Goal: Task Accomplishment & Management: Use online tool/utility

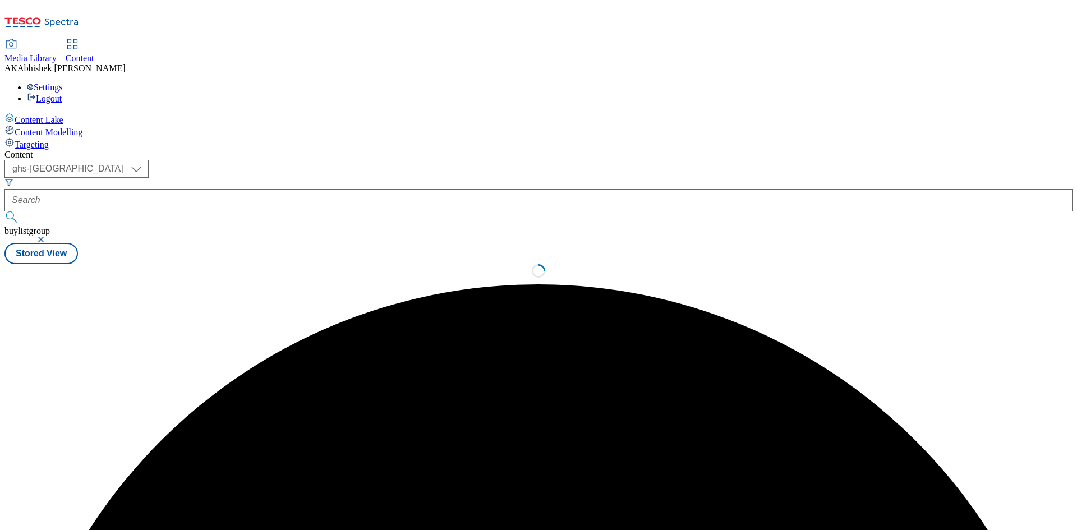
select select "ghs-[GEOGRAPHIC_DATA]"
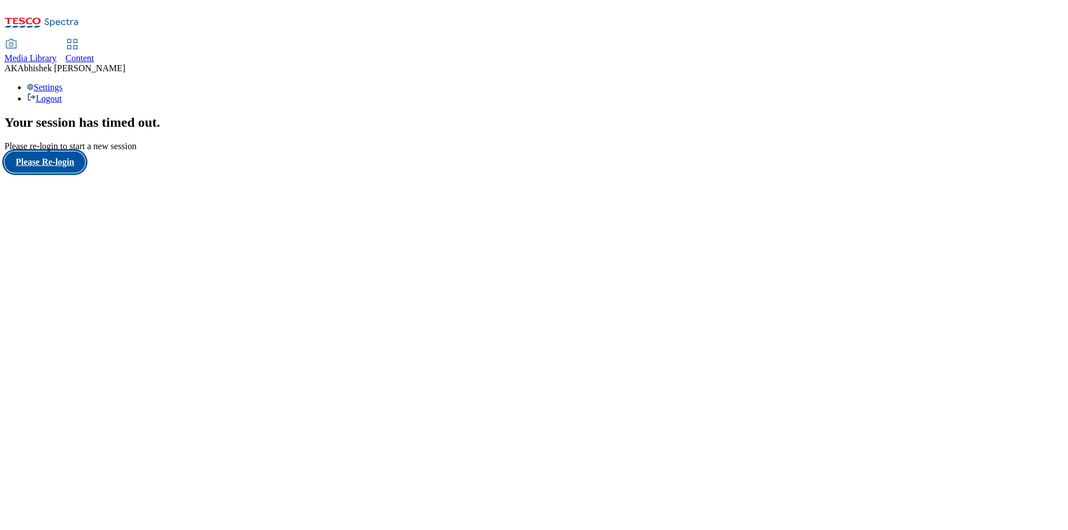
click at [43, 173] on button "Please Re-login" at bounding box center [44, 161] width 81 height 21
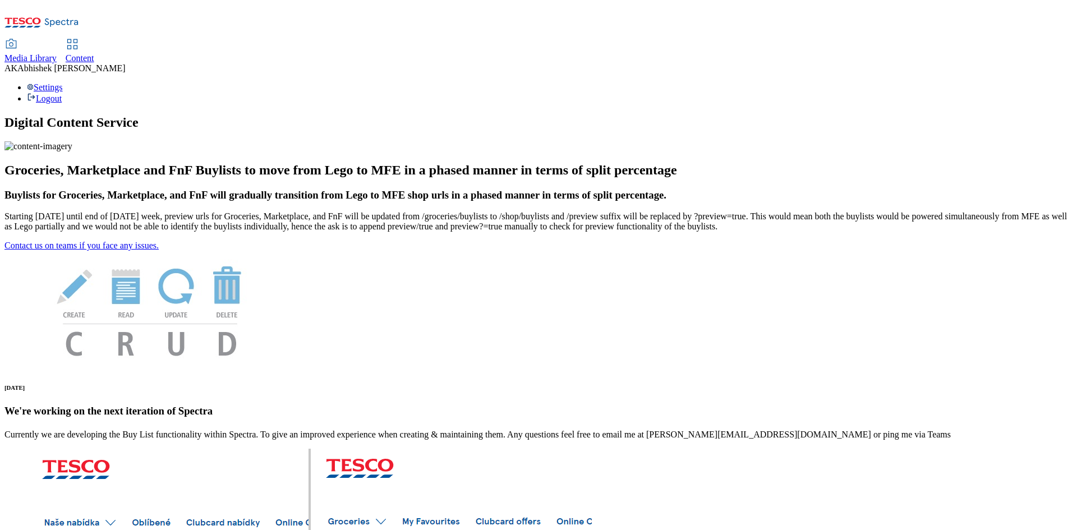
click at [94, 53] on span "Content" at bounding box center [80, 58] width 29 height 10
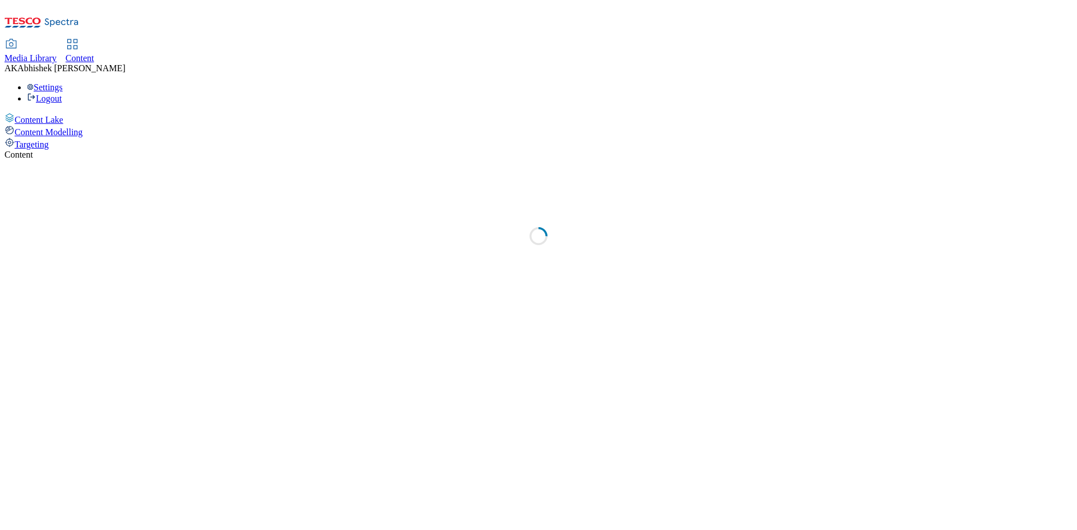
select select "ghs-[GEOGRAPHIC_DATA]"
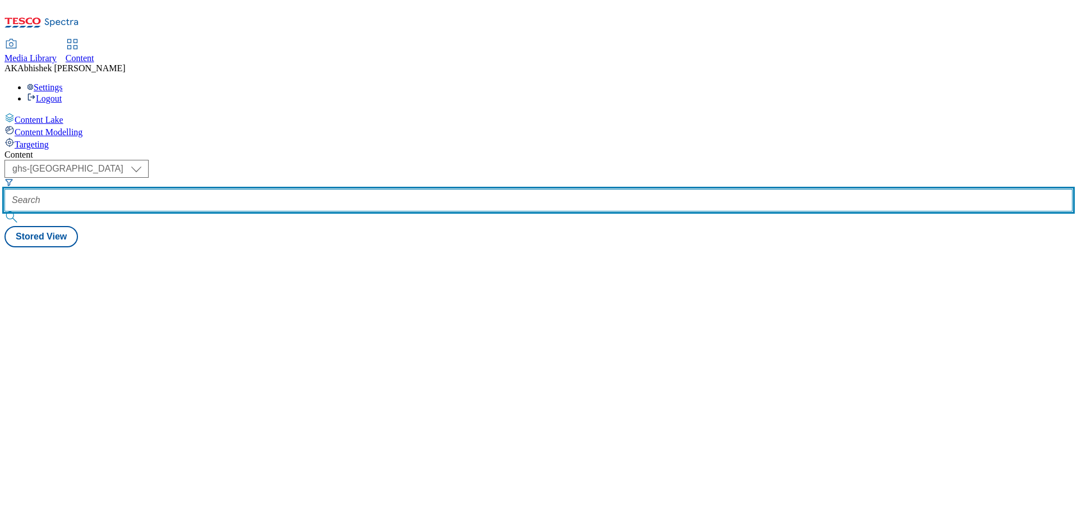
click at [272, 189] on input "text" at bounding box center [538, 200] width 1068 height 22
paste input "541566"
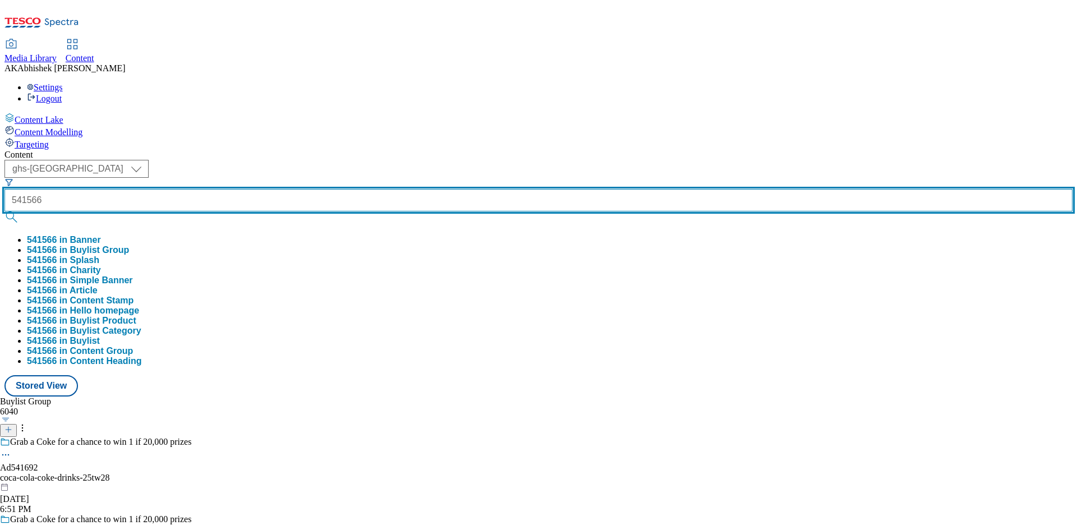
type input "541566"
click at [4, 211] on button "submit" at bounding box center [12, 216] width 16 height 11
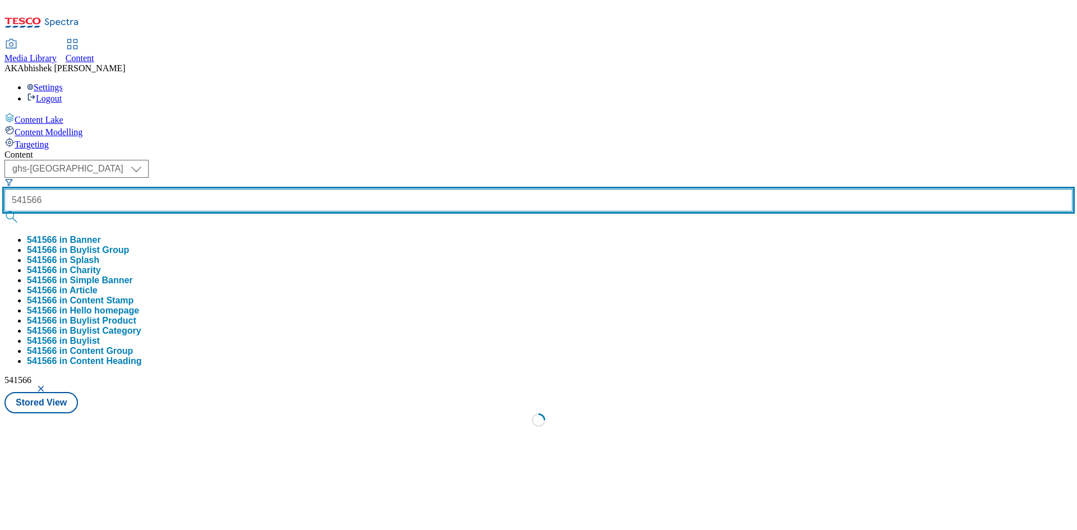
click at [4, 211] on button "submit" at bounding box center [12, 216] width 16 height 11
click at [246, 189] on input "541566" at bounding box center [538, 200] width 1068 height 22
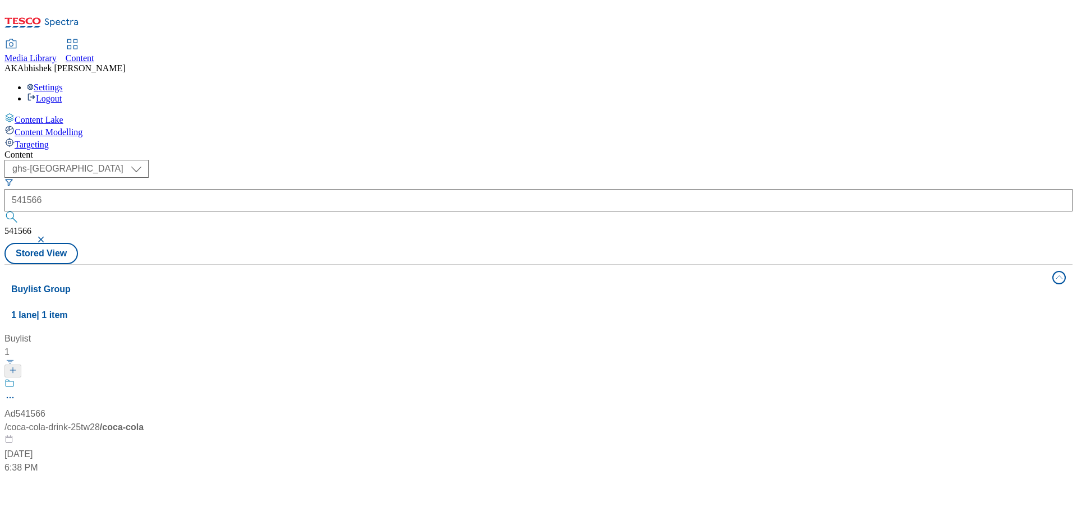
click at [145, 378] on div "Ad541566 / coca-cola-drink-25tw28 / coca-cola [DATE] 6:38 PM" at bounding box center [74, 426] width 140 height 96
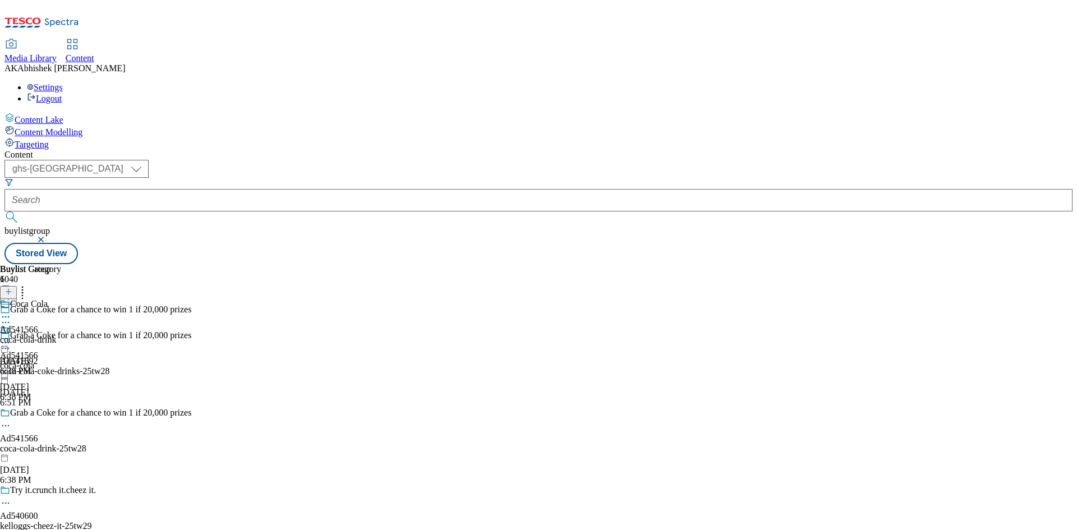
click at [7, 425] on circle at bounding box center [6, 426] width 2 height 2
click at [48, 445] on span "Edit" at bounding box center [41, 449] width 13 height 8
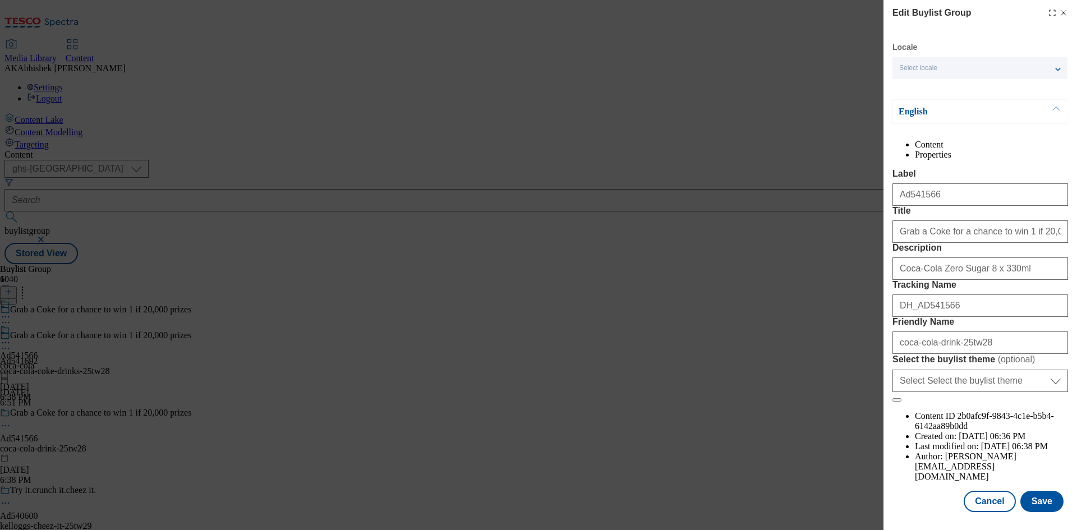
scroll to position [43, 0]
click at [1034, 504] on button "Save" at bounding box center [1041, 501] width 43 height 21
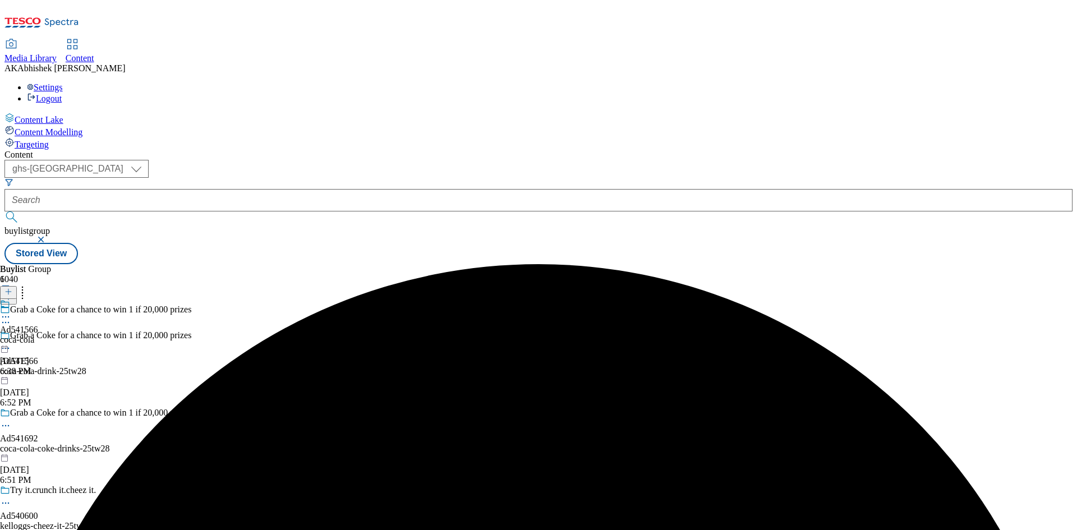
click at [11, 311] on icon at bounding box center [5, 316] width 11 height 11
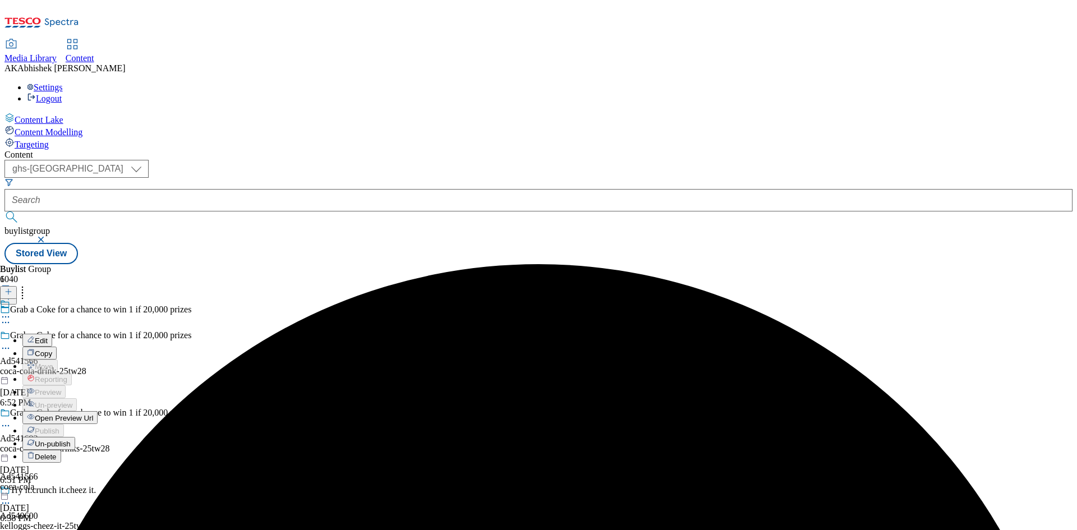
click at [48, 336] on span "Edit" at bounding box center [41, 340] width 13 height 8
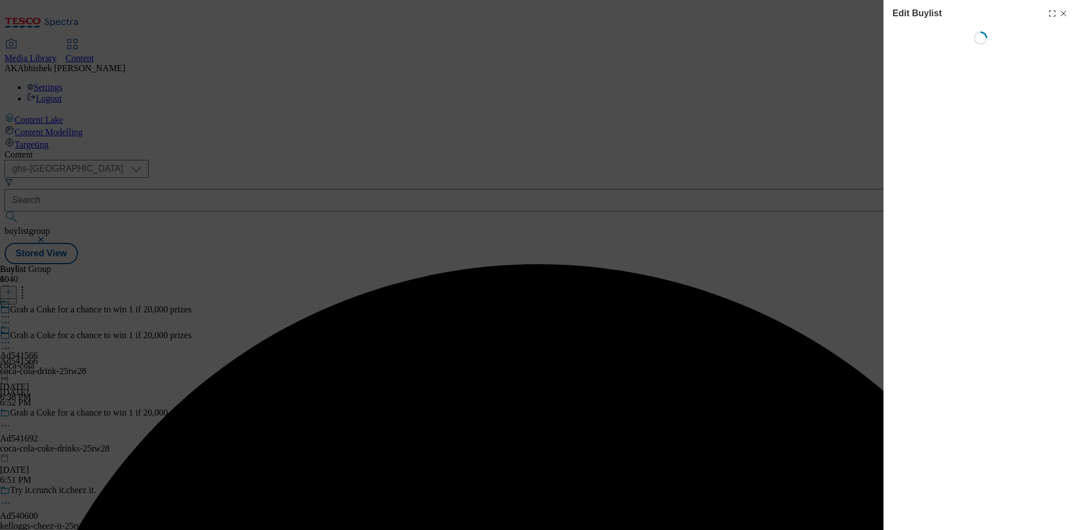
select select "tactical"
select select "supplier funded short term 1-3 weeks"
select select "dunnhumby"
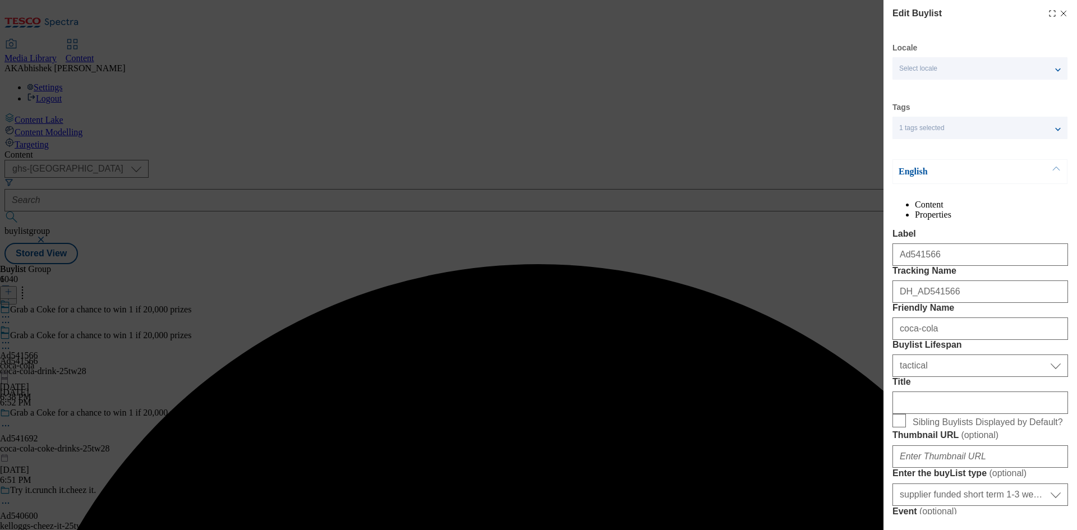
select select "Banner"
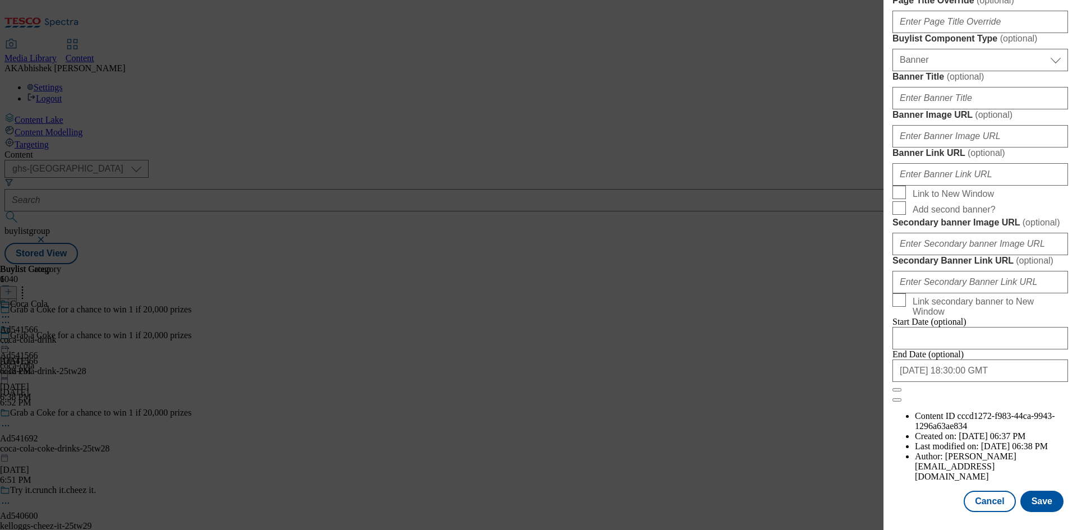
scroll to position [1161, 0]
click at [1009, 382] on input "[DATE] 18:30:00 GMT" at bounding box center [979, 370] width 175 height 22
select select "2025"
select select "November"
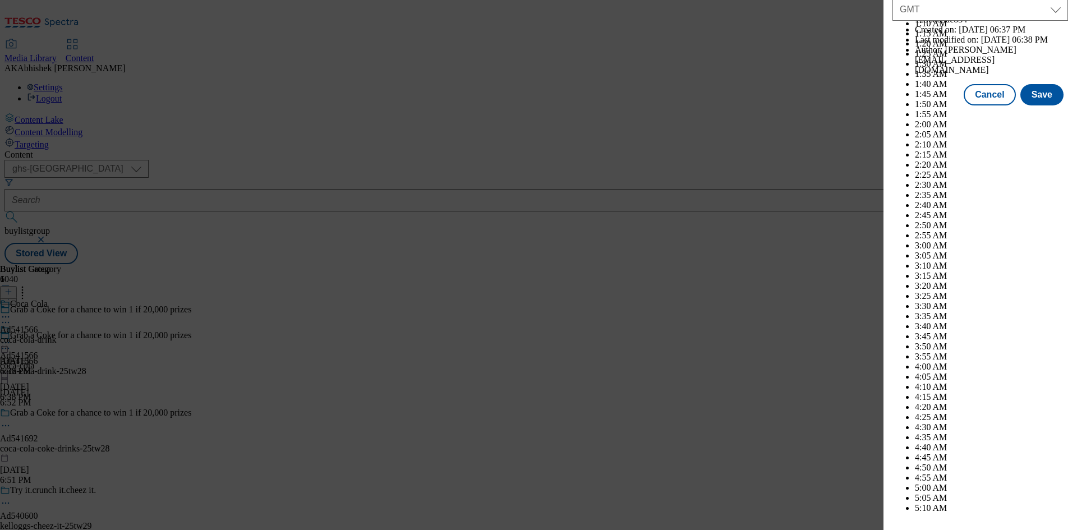
scroll to position [4599, 0]
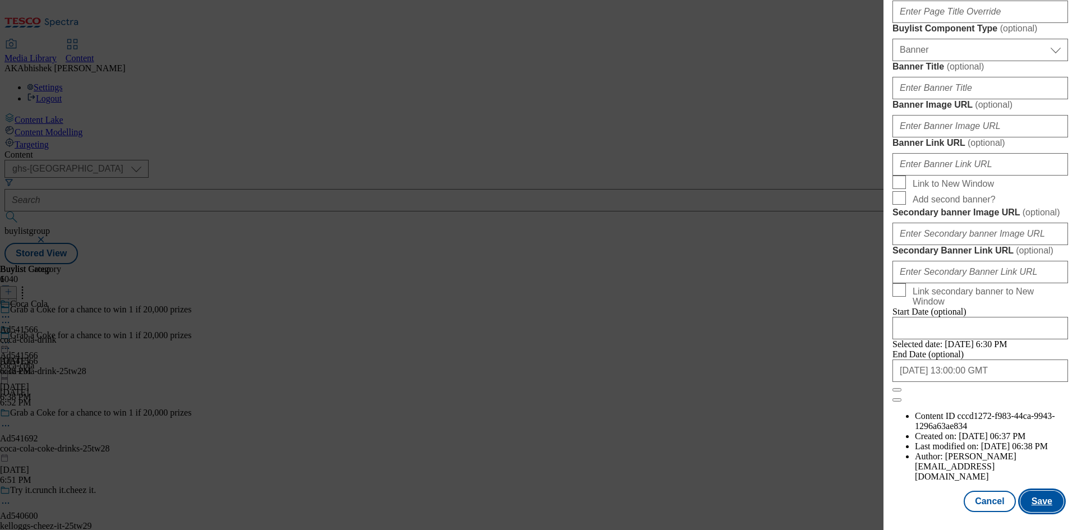
click at [1036, 498] on button "Save" at bounding box center [1041, 501] width 43 height 21
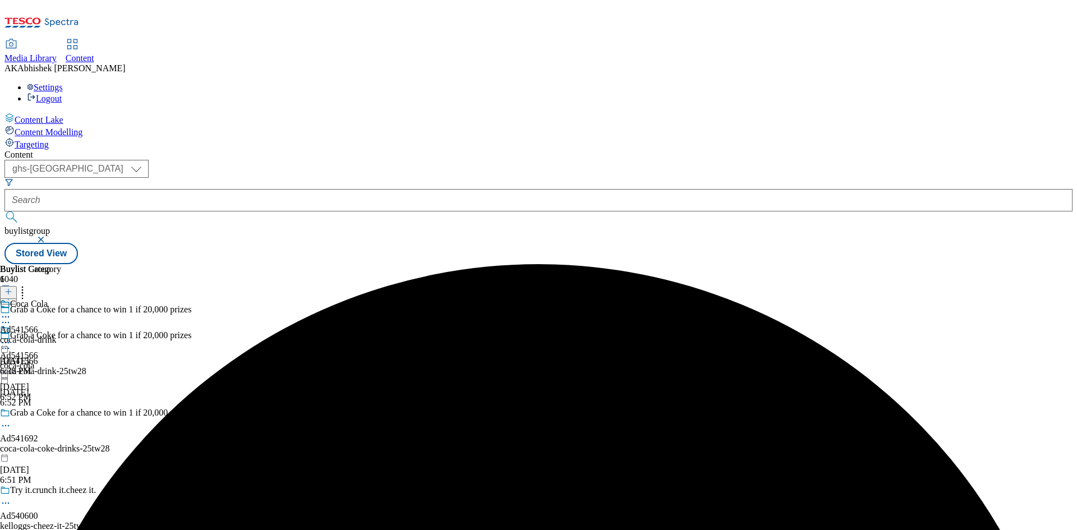
click at [11, 311] on icon at bounding box center [5, 316] width 11 height 11
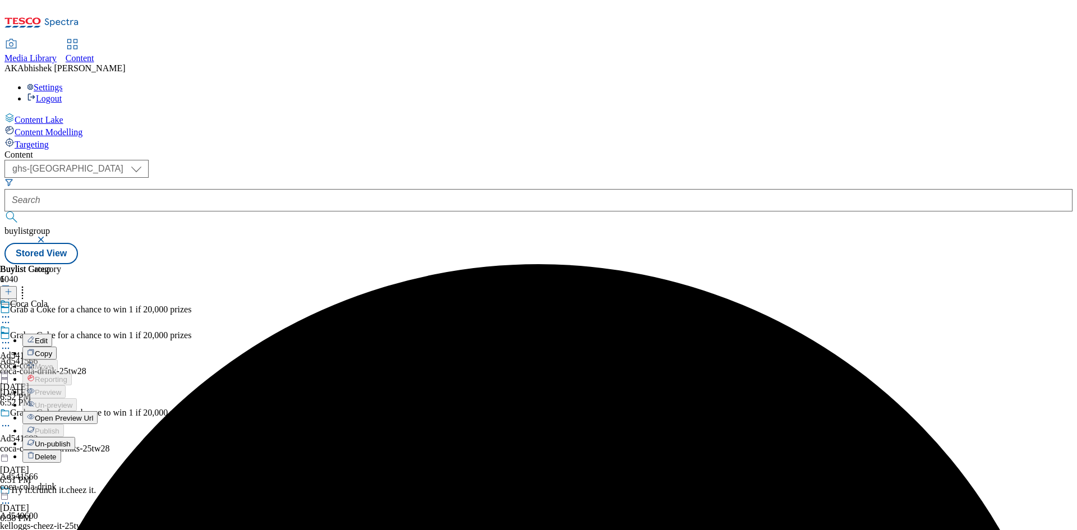
click at [48, 336] on span "Edit" at bounding box center [41, 340] width 13 height 8
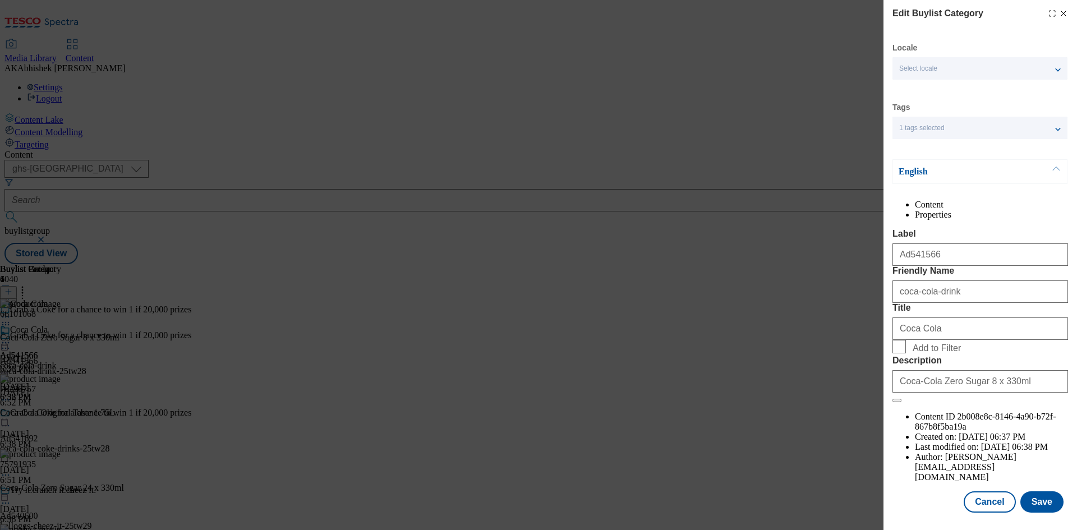
scroll to position [22, 0]
click at [1043, 503] on button "Save" at bounding box center [1041, 501] width 43 height 21
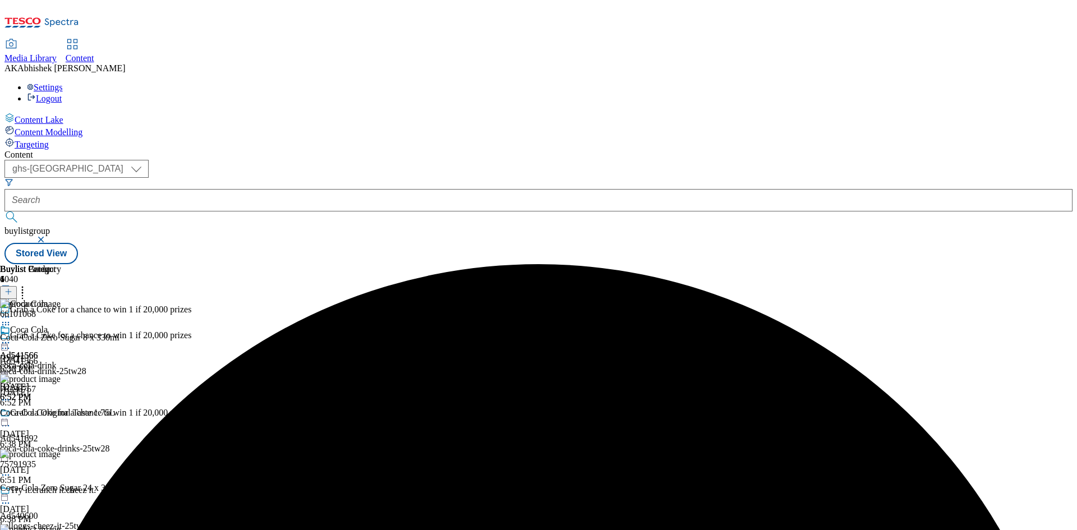
click at [11, 337] on icon at bounding box center [5, 342] width 11 height 11
click at [61, 414] on span "Preview" at bounding box center [48, 418] width 26 height 8
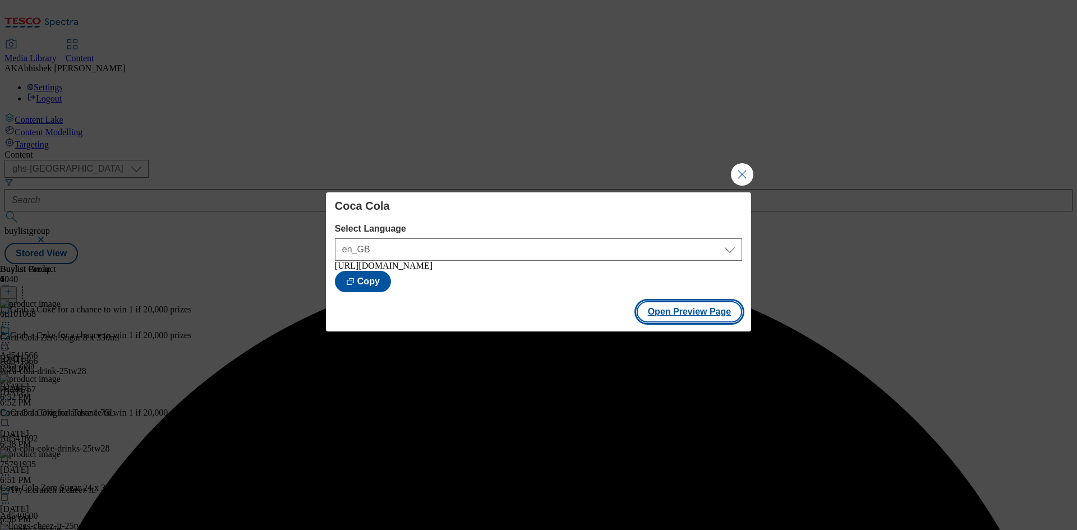
click at [694, 318] on button "Open Preview Page" at bounding box center [689, 311] width 106 height 21
click at [746, 174] on button "Close Modal" at bounding box center [742, 174] width 22 height 22
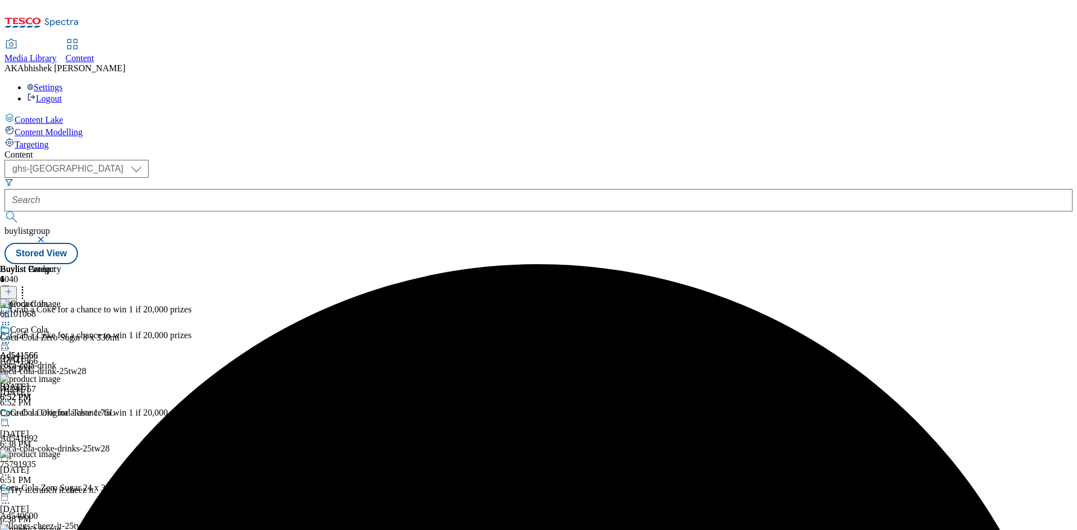
click at [11, 337] on icon at bounding box center [5, 342] width 11 height 11
click at [59, 452] on span "Publish" at bounding box center [47, 456] width 25 height 8
